Goal: Transaction & Acquisition: Purchase product/service

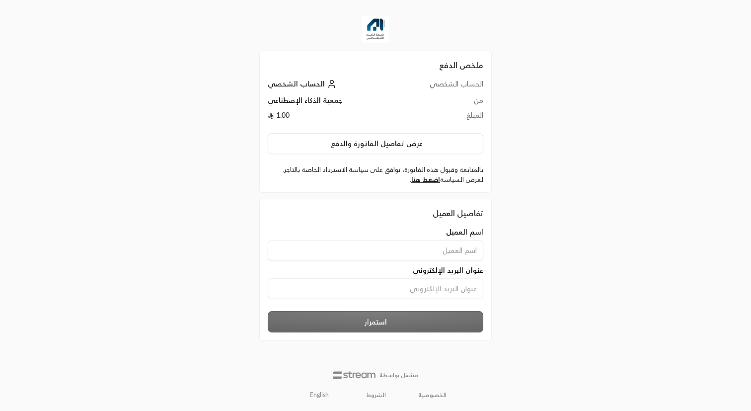
click at [429, 246] on input at bounding box center [376, 250] width 216 height 20
type input "AhmedSalem"
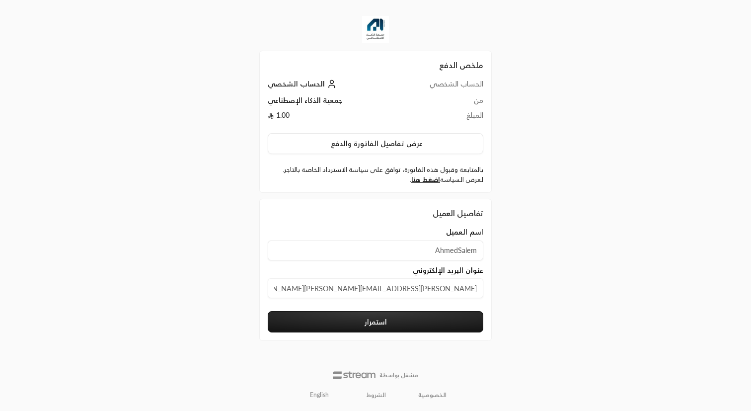
type input "[PERSON_NAME][EMAIL_ADDRESS][PERSON_NAME][DOMAIN_NAME]"
click at [389, 323] on button "استمرار" at bounding box center [376, 321] width 216 height 21
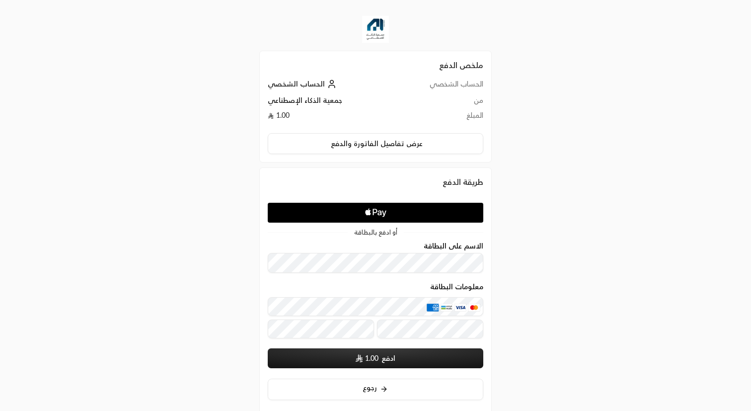
click at [389, 214] on icon "Apple Logo" at bounding box center [376, 213] width 102 height 18
